Goal: Find specific page/section: Find specific page/section

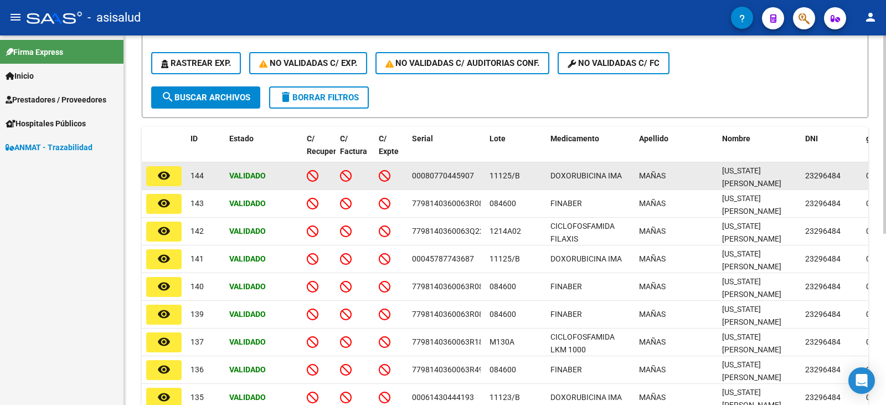
scroll to position [320, 0]
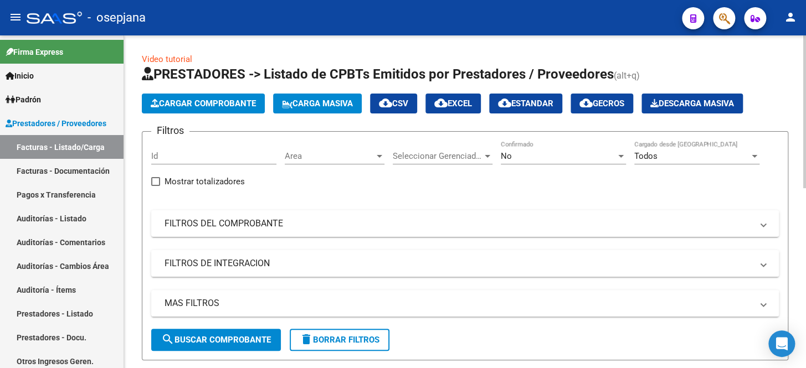
click at [543, 156] on div "No" at bounding box center [558, 156] width 115 height 10
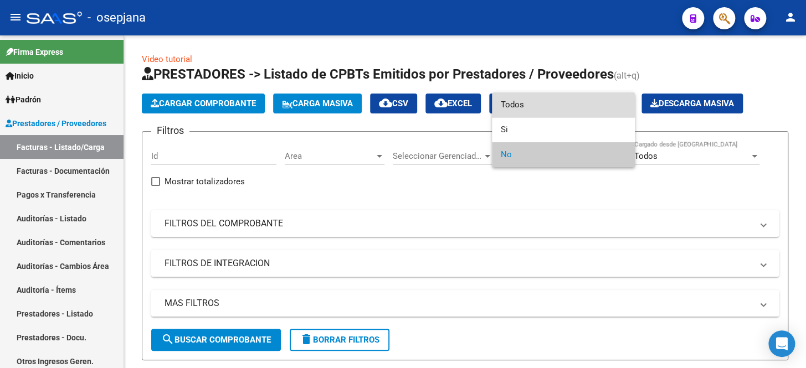
click at [541, 104] on span "Todos" at bounding box center [563, 105] width 125 height 25
